Goal: Information Seeking & Learning: Learn about a topic

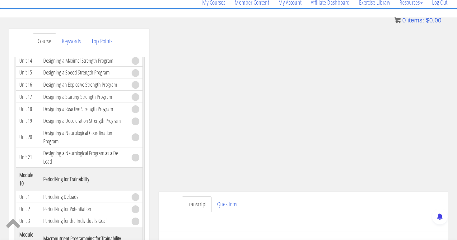
scroll to position [50, 0]
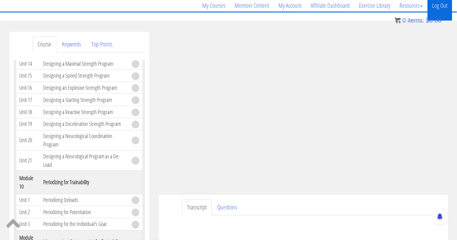
click at [434, 9] on link "Log Out" at bounding box center [440, 6] width 25 height 30
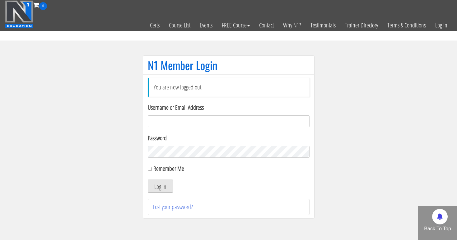
type input "[EMAIL_ADDRESS][DOMAIN_NAME]"
click at [160, 186] on button "Log In" at bounding box center [160, 185] width 25 height 13
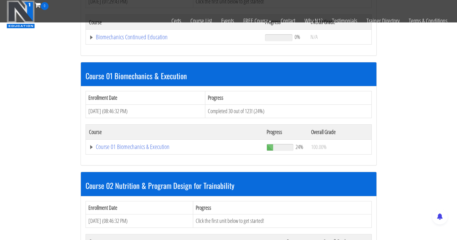
scroll to position [147, 0]
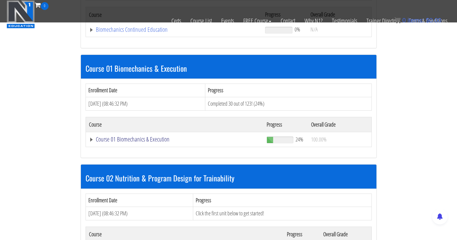
click at [134, 33] on link "Course 01 Biomechanics & Execution" at bounding box center [174, 29] width 170 height 6
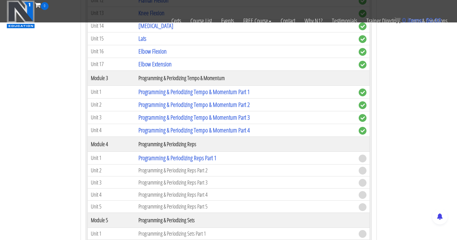
scroll to position [641, 0]
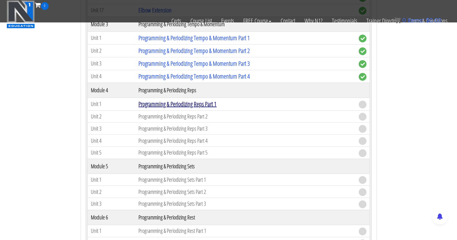
click at [168, 104] on link "Programming & Periodizing Reps Part 1" at bounding box center [178, 104] width 78 height 8
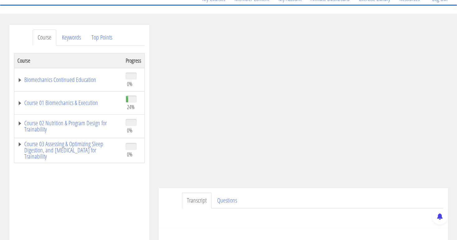
scroll to position [57, 0]
click at [93, 103] on link "Course 01 Biomechanics & Execution" at bounding box center [68, 102] width 102 height 6
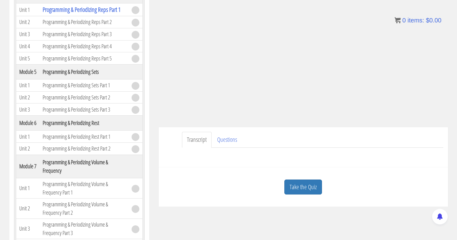
scroll to position [121, 0]
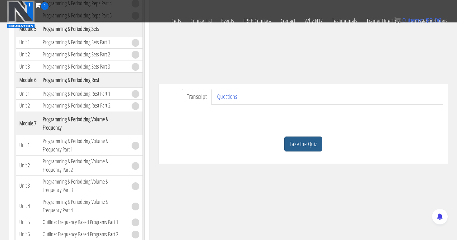
click at [296, 147] on link "Take the Quiz" at bounding box center [304, 143] width 38 height 15
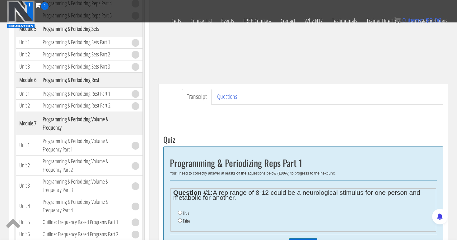
click at [180, 212] on input "True" at bounding box center [180, 213] width 4 height 4
radio input "true"
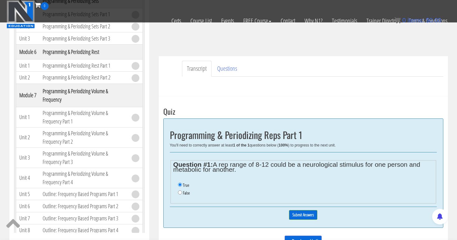
scroll to position [151, 0]
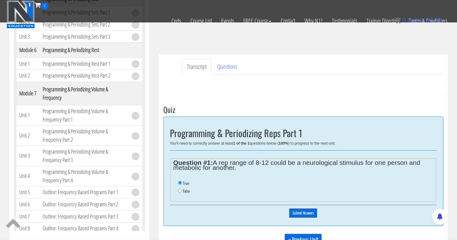
click at [300, 208] on input "Submit Answers" at bounding box center [303, 213] width 28 height 10
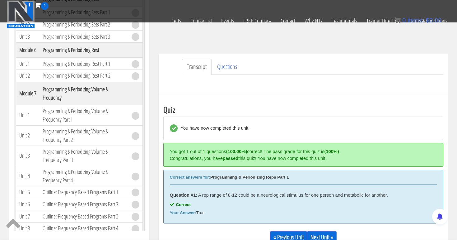
scroll to position [236, 0]
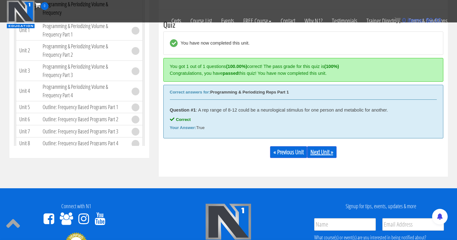
click at [324, 150] on link "Next Unit »" at bounding box center [322, 152] width 30 height 12
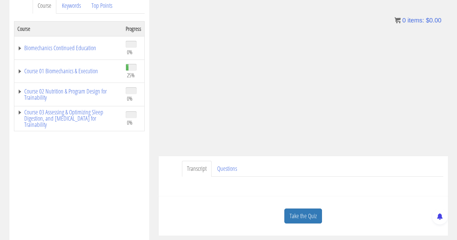
scroll to position [89, 0]
click at [310, 215] on link "Take the Quiz" at bounding box center [304, 214] width 38 height 15
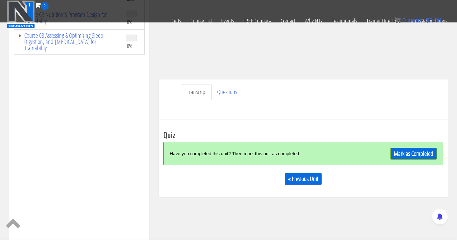
scroll to position [128, 0]
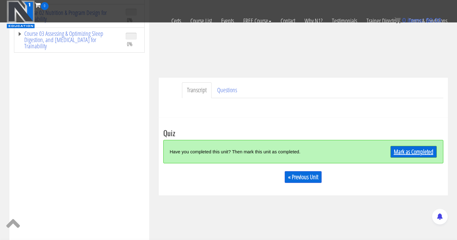
click at [412, 152] on link "Mark as Completed" at bounding box center [414, 152] width 46 height 12
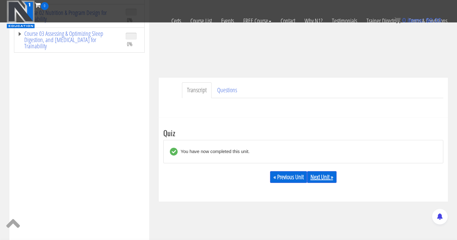
click at [328, 178] on link "Next Unit »" at bounding box center [322, 177] width 30 height 12
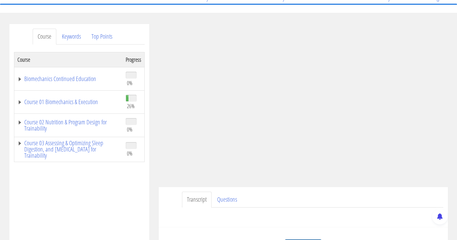
scroll to position [59, 0]
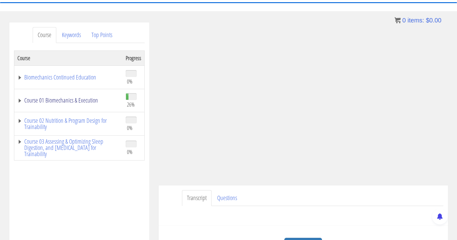
click at [81, 97] on link "Course 01 Biomechanics & Execution" at bounding box center [68, 100] width 102 height 6
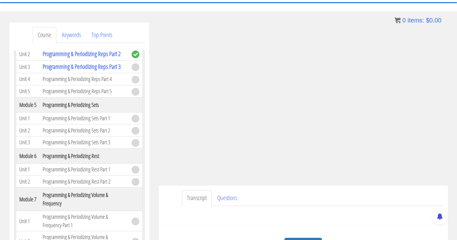
scroll to position [568, 0]
click at [350, 199] on ul "Transcript Questions" at bounding box center [313, 198] width 262 height 16
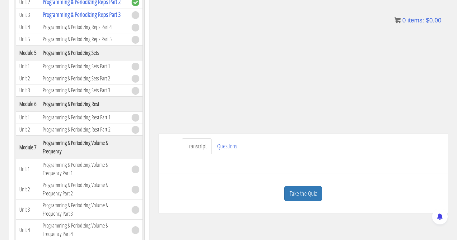
scroll to position [123, 0]
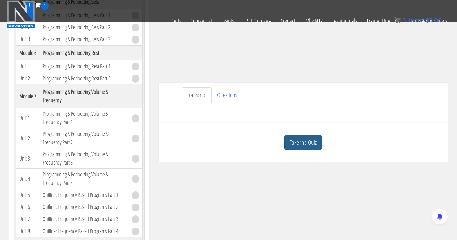
click at [300, 144] on link "Take the Quiz" at bounding box center [304, 142] width 38 height 15
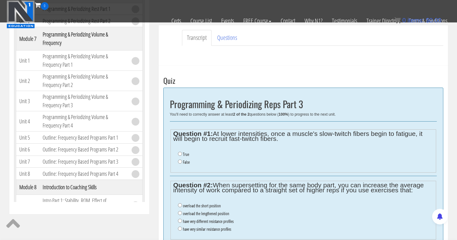
scroll to position [181, 0]
click at [180, 153] on input "True" at bounding box center [180, 153] width 4 height 4
radio input "true"
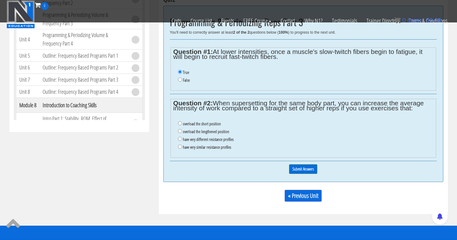
scroll to position [262, 0]
click at [179, 136] on input "have very different resistance profiles" at bounding box center [180, 138] width 4 height 4
radio input "true"
click at [306, 164] on input "Submit Answers" at bounding box center [303, 169] width 28 height 10
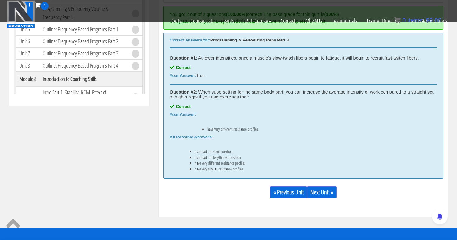
scroll to position [294, 0]
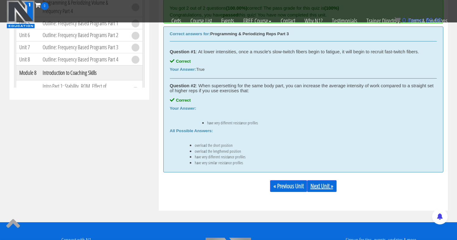
click at [323, 187] on link "Next Unit »" at bounding box center [322, 186] width 30 height 12
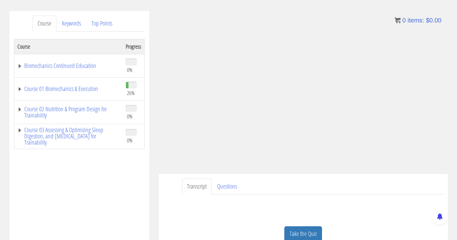
scroll to position [74, 0]
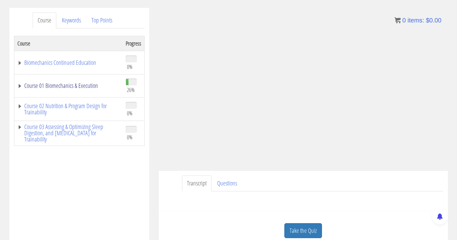
click at [73, 83] on link "Course 01 Biomechanics & Execution" at bounding box center [68, 86] width 102 height 6
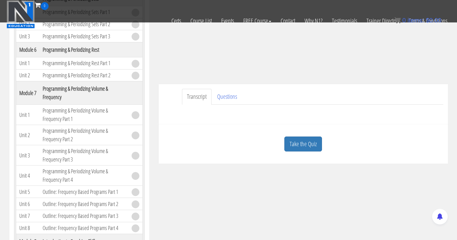
scroll to position [132, 0]
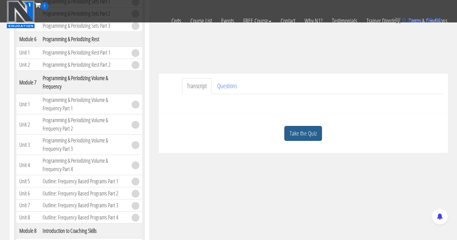
click at [300, 136] on link "Take the Quiz" at bounding box center [304, 133] width 38 height 15
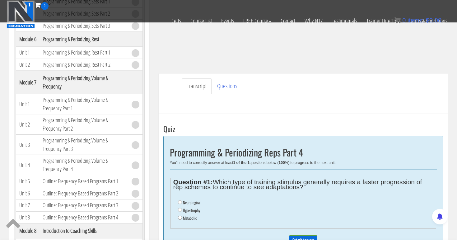
click at [180, 216] on input "Metabolic" at bounding box center [180, 218] width 4 height 4
radio input "true"
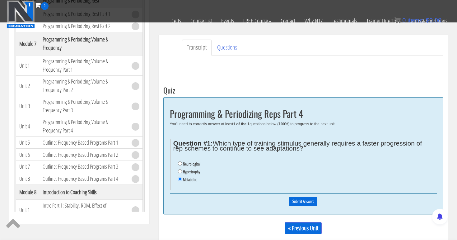
scroll to position [178, 0]
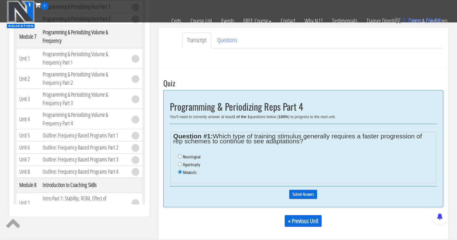
click at [297, 190] on input "Submit Answers" at bounding box center [303, 194] width 28 height 10
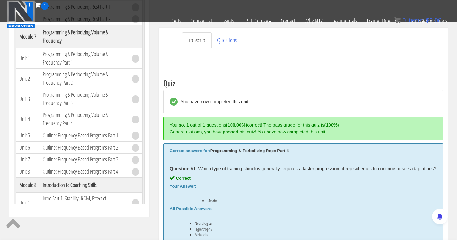
scroll to position [236, 0]
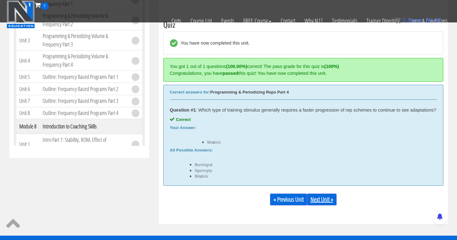
click at [320, 201] on link "Next Unit »" at bounding box center [322, 199] width 30 height 12
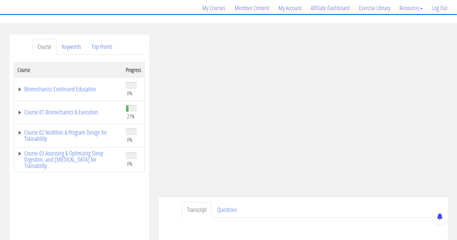
scroll to position [49, 0]
click at [91, 112] on link "Course 01 Biomechanics & Execution" at bounding box center [68, 111] width 102 height 6
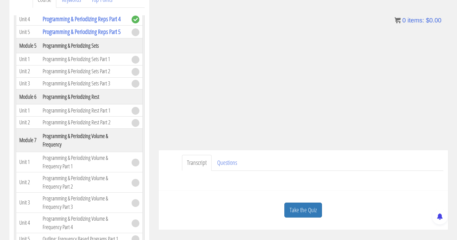
scroll to position [104, 0]
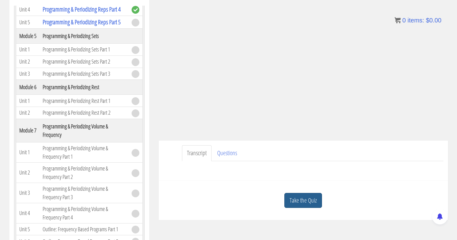
click at [312, 201] on link "Take the Quiz" at bounding box center [304, 200] width 38 height 15
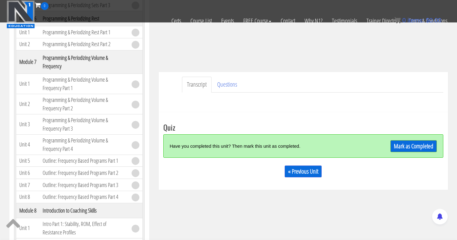
scroll to position [145, 0]
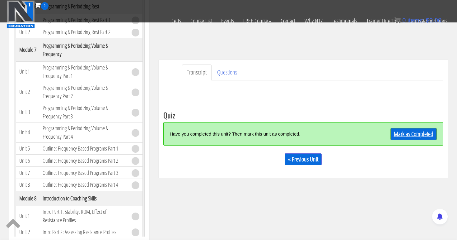
click at [405, 135] on link "Mark as Completed" at bounding box center [414, 134] width 46 height 12
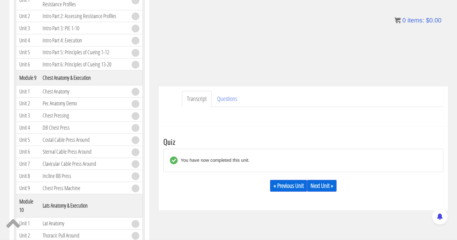
scroll to position [171, 0]
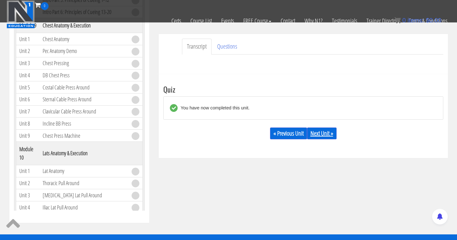
click at [324, 136] on link "Next Unit »" at bounding box center [322, 133] width 30 height 12
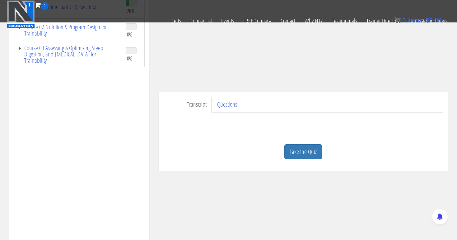
scroll to position [117, 0]
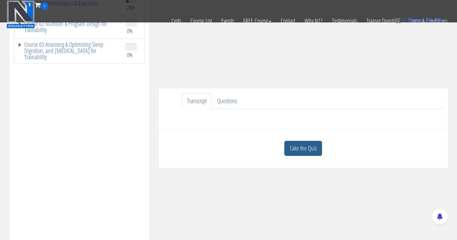
click at [304, 150] on link "Take the Quiz" at bounding box center [304, 148] width 38 height 15
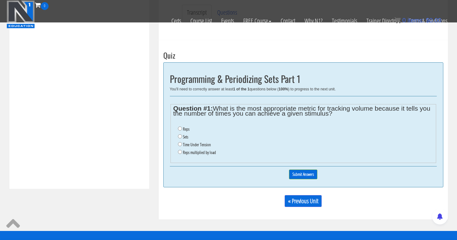
scroll to position [206, 0]
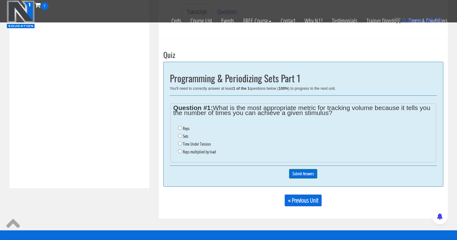
click at [180, 127] on input "Reps" at bounding box center [180, 128] width 4 height 4
radio input "true"
click at [180, 134] on input "Sets" at bounding box center [180, 136] width 4 height 4
radio input "true"
click at [179, 141] on input "Time Under Tension" at bounding box center [180, 143] width 4 height 4
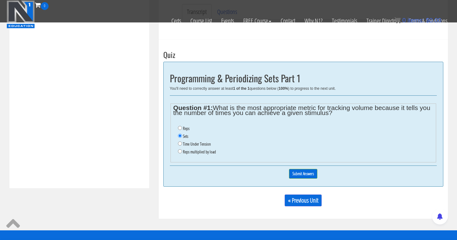
radio input "true"
click at [317, 169] on input "Submit Answers" at bounding box center [303, 174] width 28 height 10
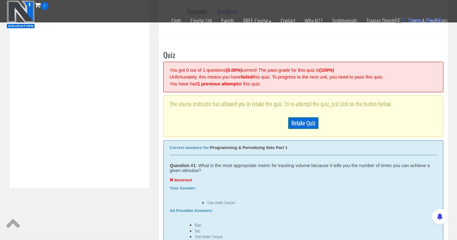
scroll to position [236, 0]
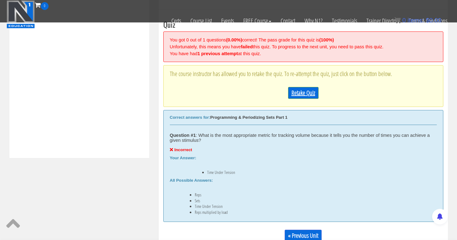
click at [306, 92] on link "Retake Quiz" at bounding box center [303, 93] width 31 height 12
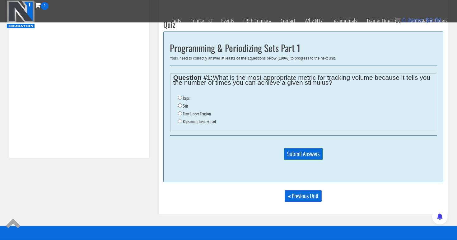
click at [180, 119] on input "Reps multiplied by load" at bounding box center [180, 121] width 4 height 4
radio input "true"
click at [310, 151] on input "Submit Answers" at bounding box center [303, 154] width 39 height 12
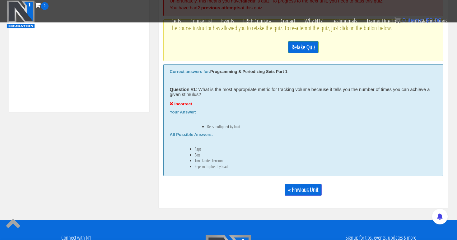
scroll to position [285, 0]
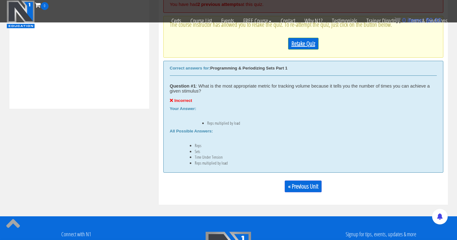
click at [310, 42] on link "Retake Quiz" at bounding box center [303, 44] width 31 height 12
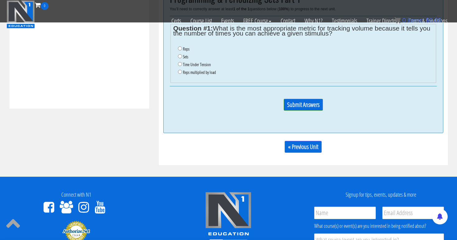
click at [179, 54] on input "Sets" at bounding box center [180, 56] width 4 height 4
radio input "true"
click at [302, 99] on input "Submit Answers" at bounding box center [303, 105] width 39 height 12
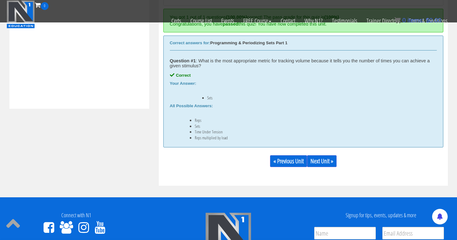
scroll to position [236, 0]
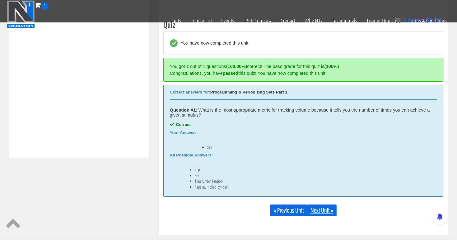
click at [324, 207] on link "Next Unit »" at bounding box center [322, 210] width 30 height 12
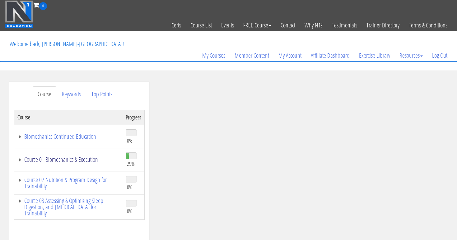
click at [93, 159] on link "Course 01 Biomechanics & Execution" at bounding box center [68, 159] width 102 height 6
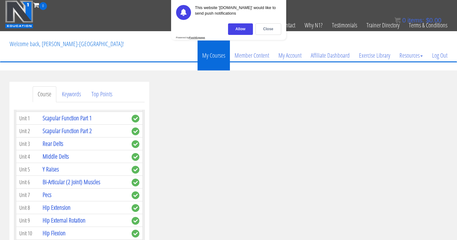
scroll to position [206, 0]
click at [267, 26] on div "Close" at bounding box center [269, 29] width 26 height 12
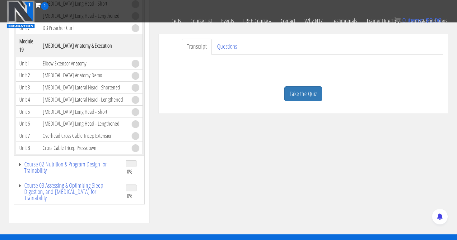
scroll to position [1848, 0]
click at [41, 163] on link "Course 02 Nutrition & Program Design for Trainability" at bounding box center [68, 167] width 102 height 12
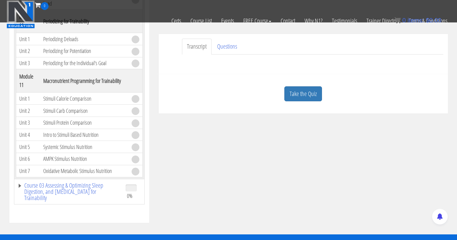
scroll to position [3345, 0]
click at [41, 187] on link "Course 03 Assessing & Optimizing Sleep Digestion, and Stress Management for Tra…" at bounding box center [68, 191] width 102 height 19
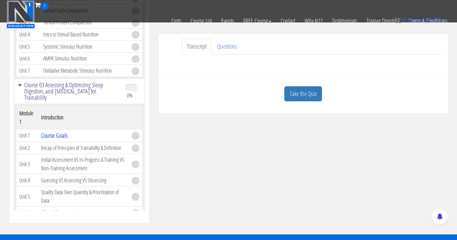
click at [40, 101] on link "Course 03 Assessing & Optimizing Sleep Digestion, and Stress Management for Tra…" at bounding box center [68, 91] width 102 height 19
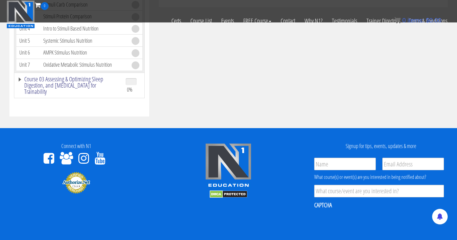
scroll to position [284, 0]
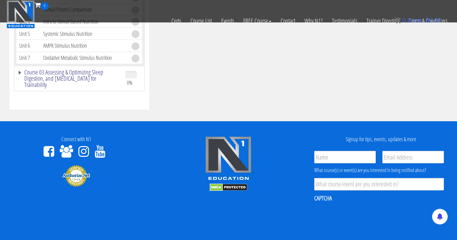
click at [51, 74] on link "Course 03 Assessing & Optimizing Sleep Digestion, and Stress Management for Tra…" at bounding box center [68, 78] width 102 height 19
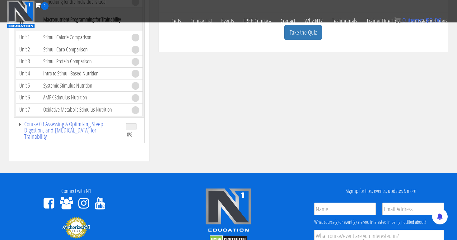
scroll to position [211, 0]
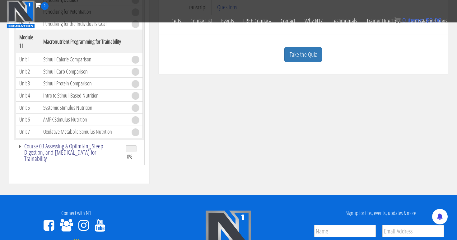
click at [64, 144] on link "Course 03 Assessing & Optimizing Sleep Digestion, and Stress Management for Tra…" at bounding box center [68, 152] width 102 height 19
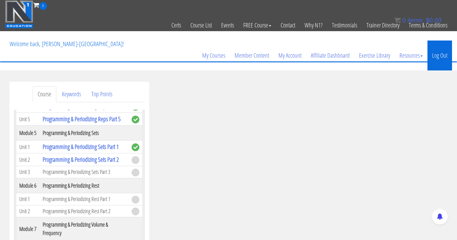
scroll to position [0, 0]
click at [440, 53] on link "Log Out" at bounding box center [440, 55] width 25 height 30
